Goal: Find contact information: Find contact information

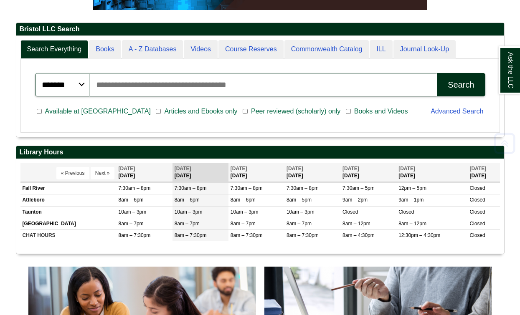
scroll to position [182, 0]
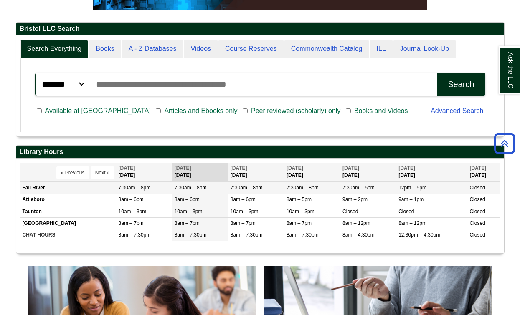
click at [29, 190] on td "Fall River" at bounding box center [68, 188] width 96 height 12
click at [30, 190] on td "Fall River" at bounding box center [68, 188] width 96 height 12
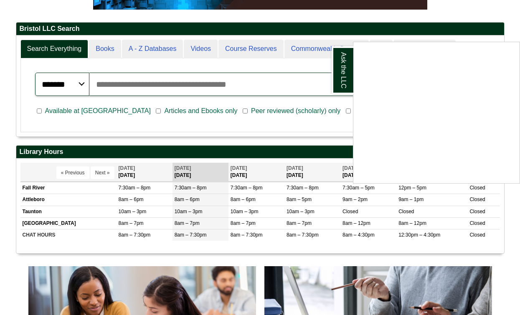
click at [36, 189] on div "Ask the LLC" at bounding box center [260, 157] width 520 height 315
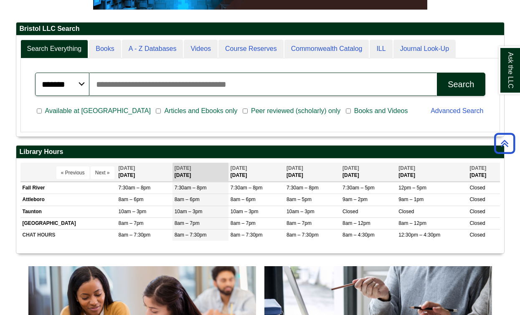
click at [36, 189] on td "Fall River" at bounding box center [68, 188] width 96 height 12
click at [37, 187] on td "Fall River" at bounding box center [68, 188] width 96 height 12
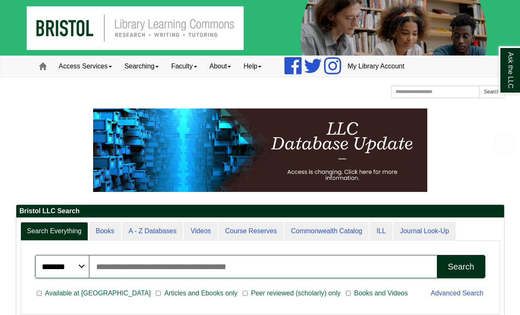
scroll to position [-1, 0]
click at [192, 68] on link "Faculty" at bounding box center [184, 66] width 38 height 21
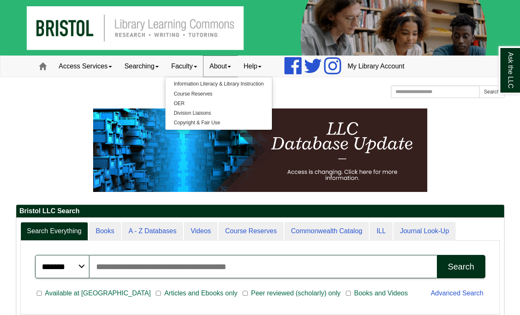
click at [230, 68] on link "About" at bounding box center [220, 66] width 34 height 21
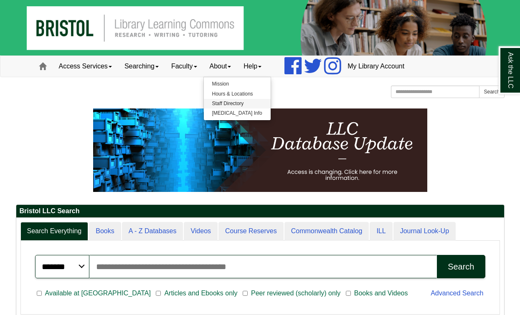
click at [232, 103] on link "Staff Directory" at bounding box center [237, 104] width 67 height 10
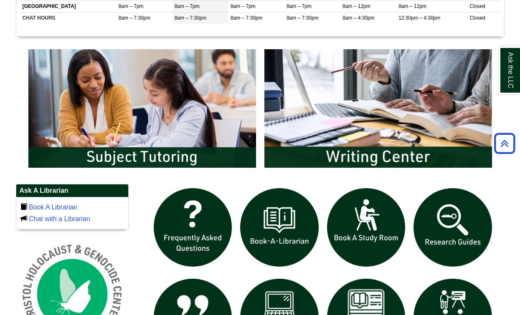
scroll to position [399, 0]
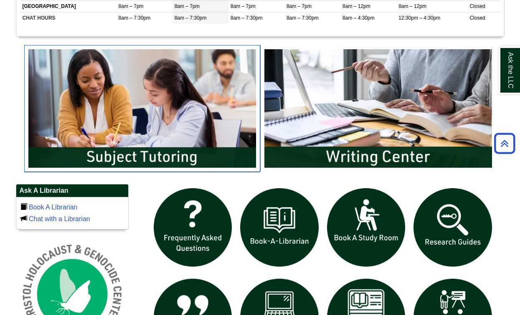
click at [185, 149] on img "slideshow" at bounding box center [142, 108] width 236 height 127
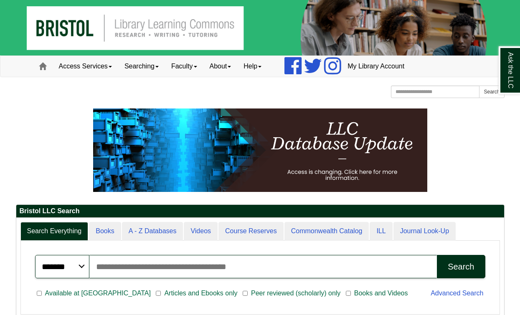
scroll to position [0, 0]
click at [235, 66] on link "About" at bounding box center [220, 66] width 34 height 21
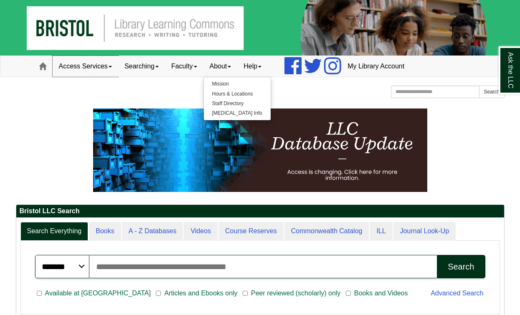
click at [89, 71] on link "Access Services" at bounding box center [86, 66] width 66 height 21
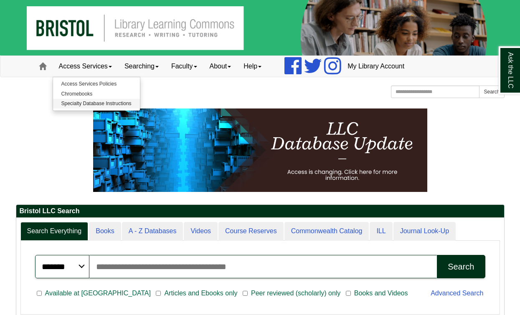
click at [101, 105] on link "Specialty Database Instructions" at bounding box center [96, 104] width 87 height 10
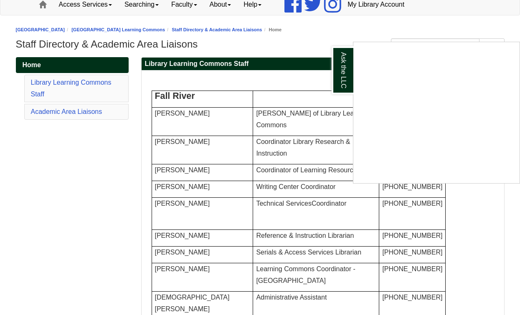
scroll to position [61, 0]
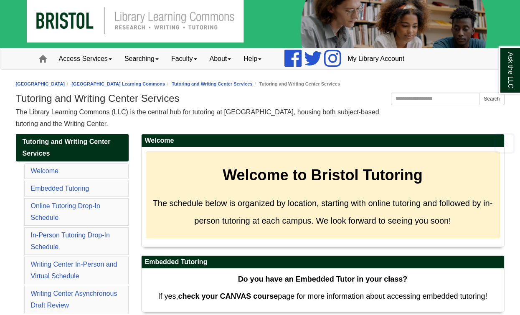
scroll to position [7, 0]
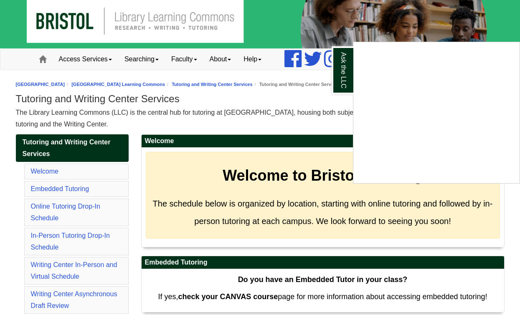
click at [314, 124] on div "Ask the LLC" at bounding box center [260, 157] width 520 height 315
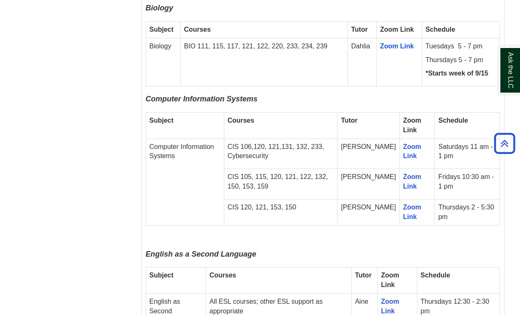
scroll to position [804, 0]
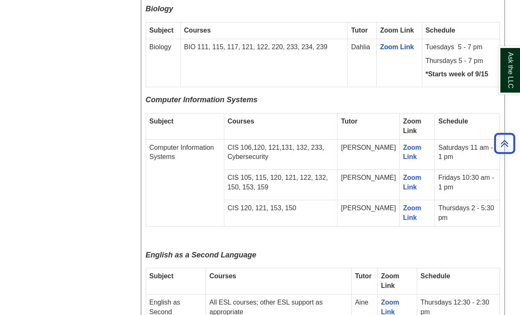
click at [382, 139] on td "Jason" at bounding box center [368, 154] width 62 height 30
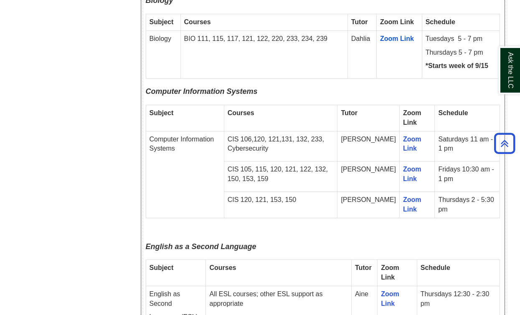
scroll to position [813, 0]
click at [378, 162] on td "Tom" at bounding box center [368, 177] width 62 height 30
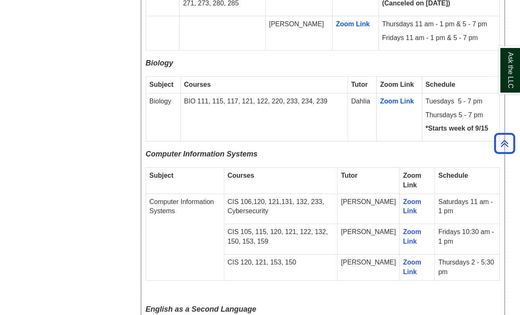
scroll to position [755, 0]
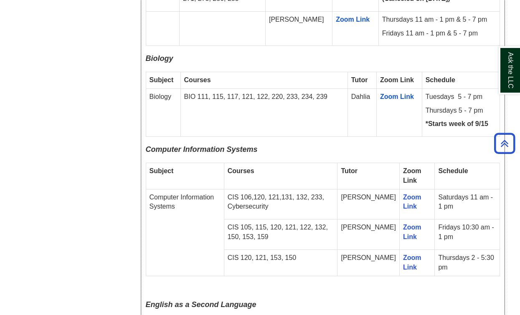
click at [167, 189] on td "Computer Information Systems" at bounding box center [185, 232] width 78 height 87
click at [191, 145] on span "Computer Information Systems" at bounding box center [202, 149] width 112 height 8
click at [406, 224] on link "Zoom Link" at bounding box center [412, 232] width 18 height 17
